Goal: Obtain resource: Obtain resource

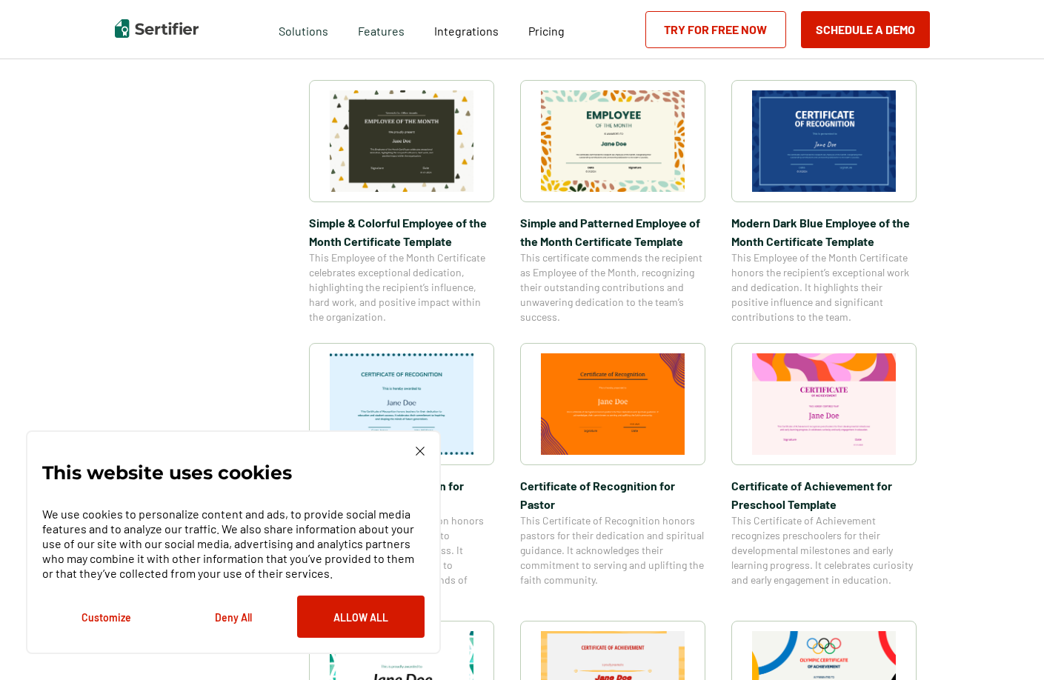
scroll to position [519, 0]
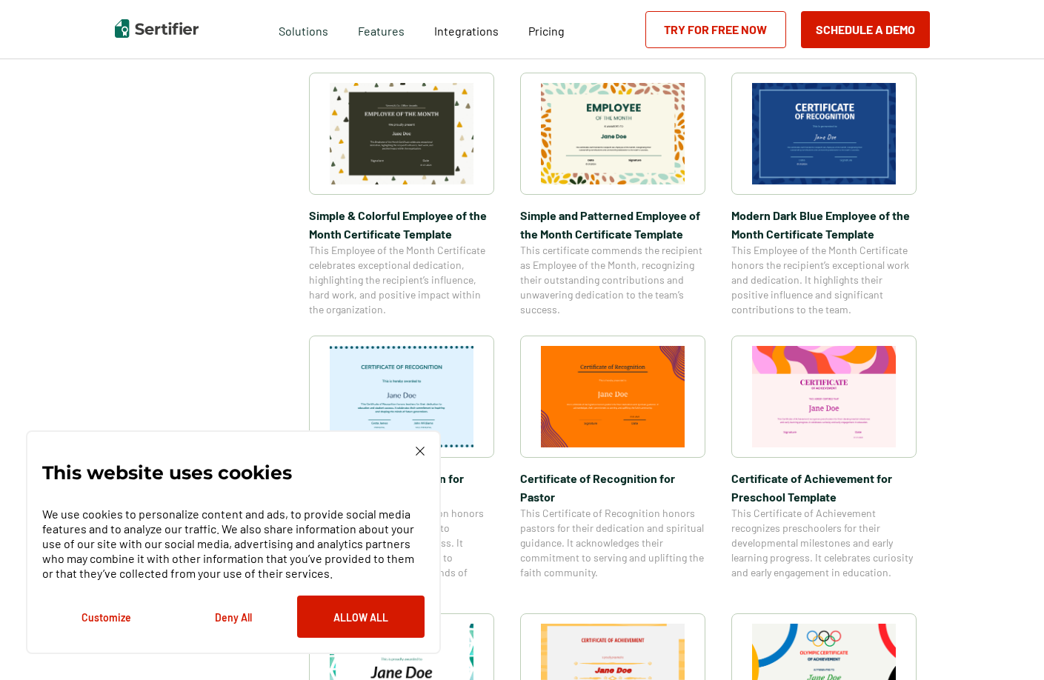
click at [410, 445] on div "This website uses cookies We use cookies to personalize content and ads, to pro…" at bounding box center [233, 543] width 415 height 224
click at [417, 446] on div "This website uses cookies We use cookies to personalize content and ads, to pro…" at bounding box center [233, 543] width 415 height 224
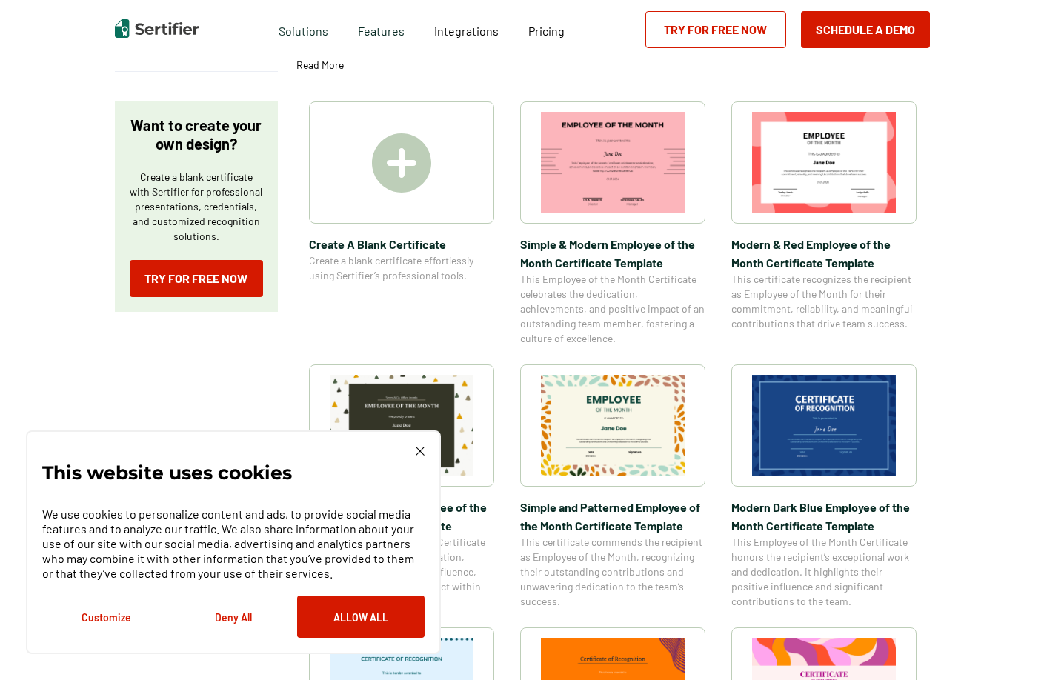
scroll to position [148, 0]
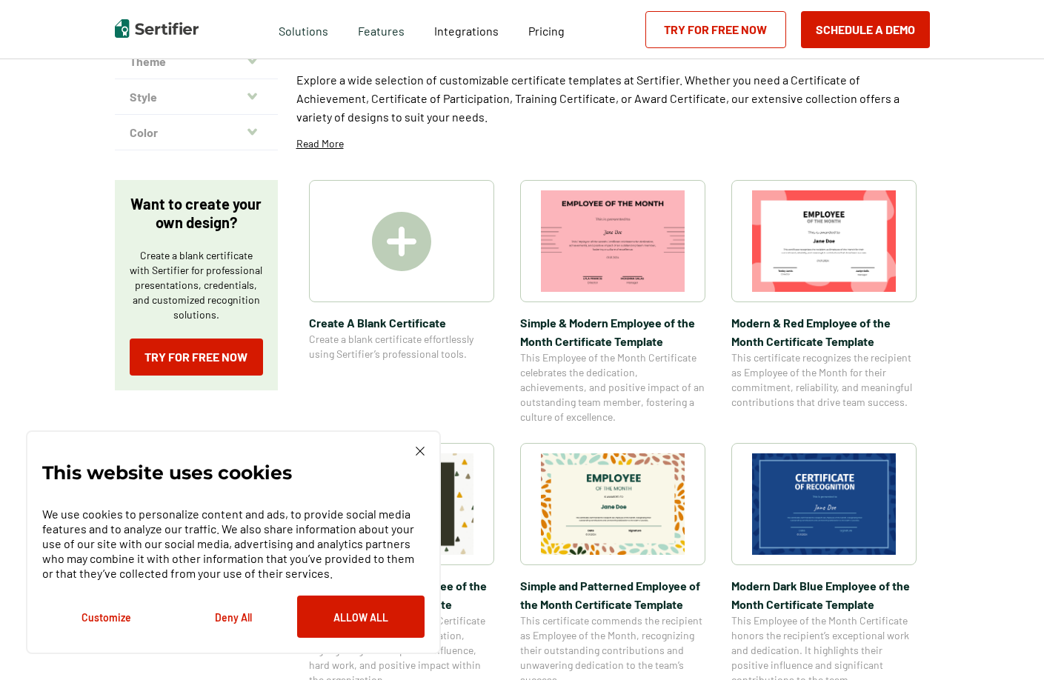
click at [838, 509] on img at bounding box center [824, 505] width 144 height 102
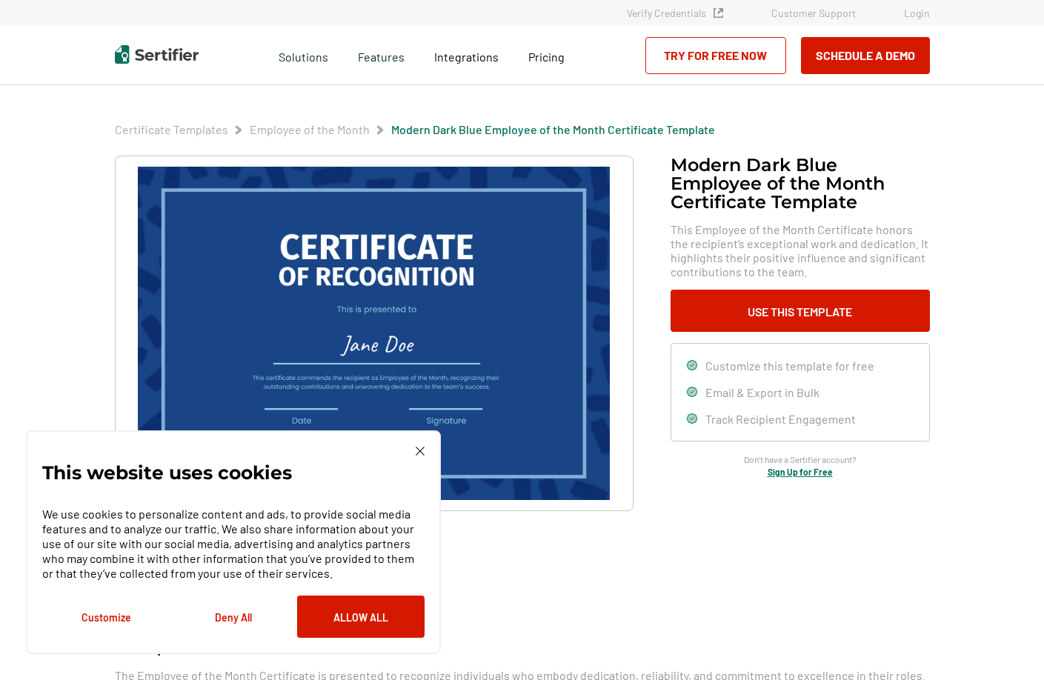
click at [440, 305] on img at bounding box center [373, 334] width 471 height 334
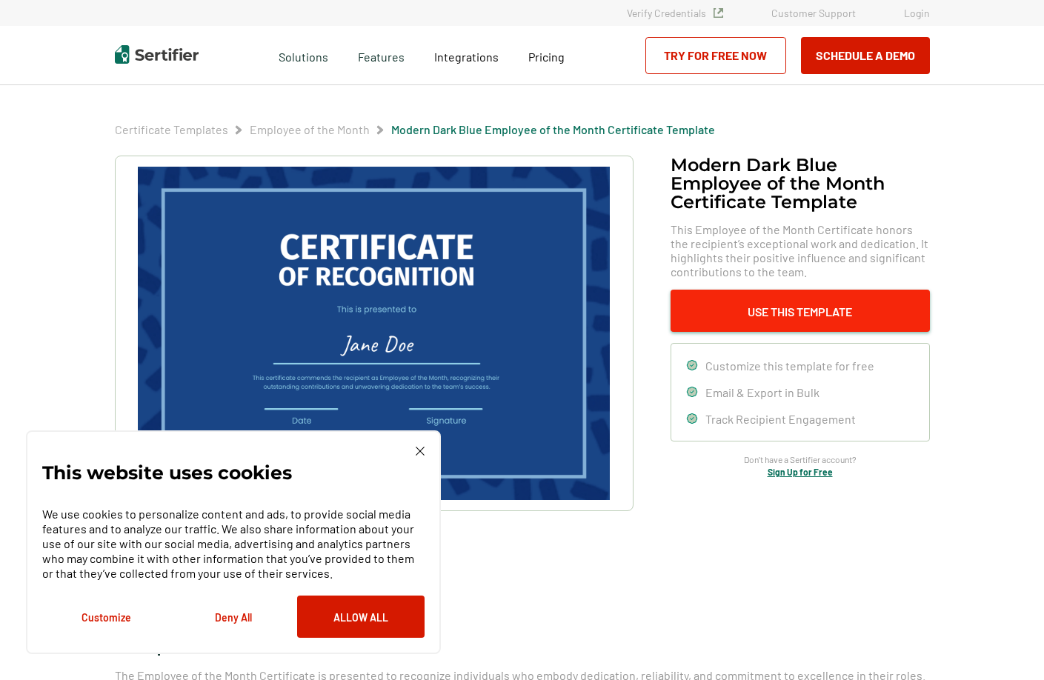
click at [722, 316] on button "Use This Template" at bounding box center [800, 311] width 259 height 42
